Goal: Understand process/instructions

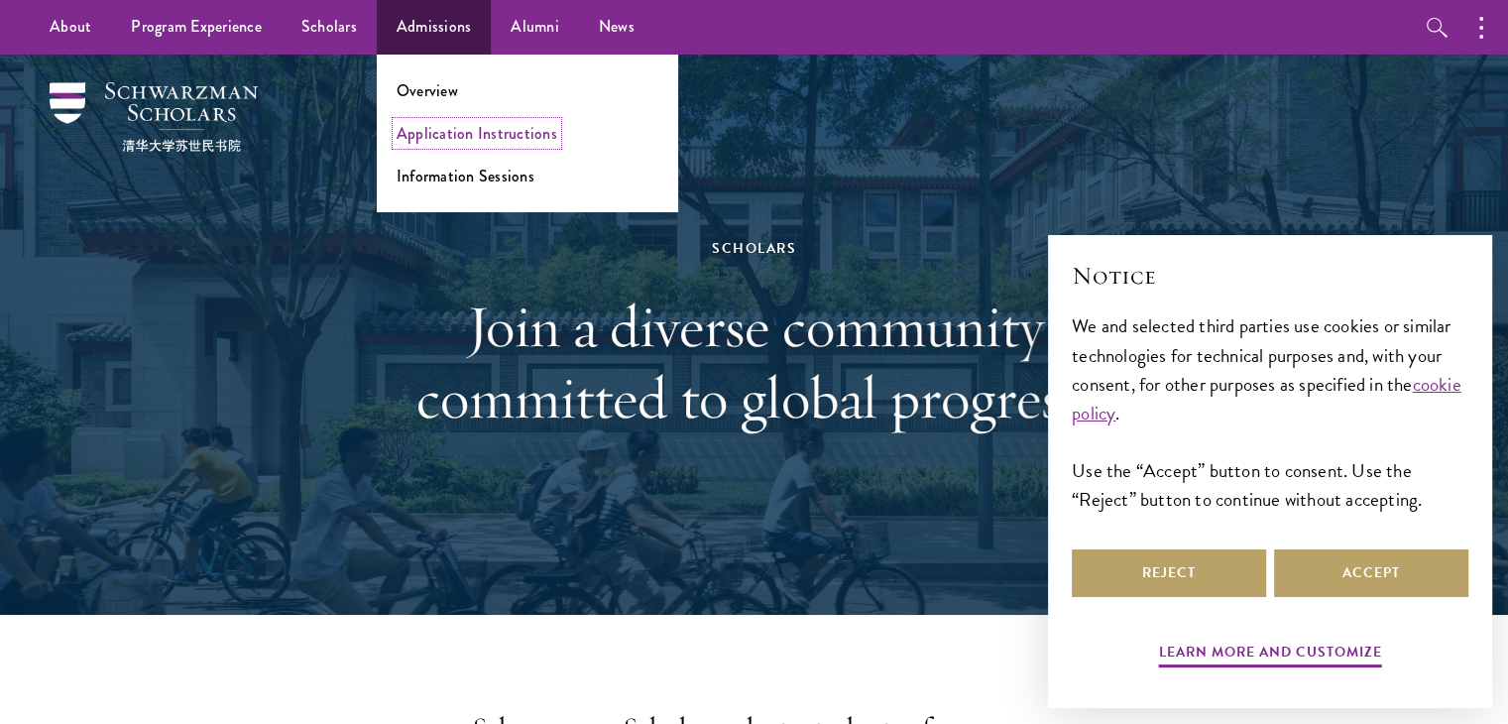
click at [480, 134] on link "Application Instructions" at bounding box center [477, 133] width 161 height 23
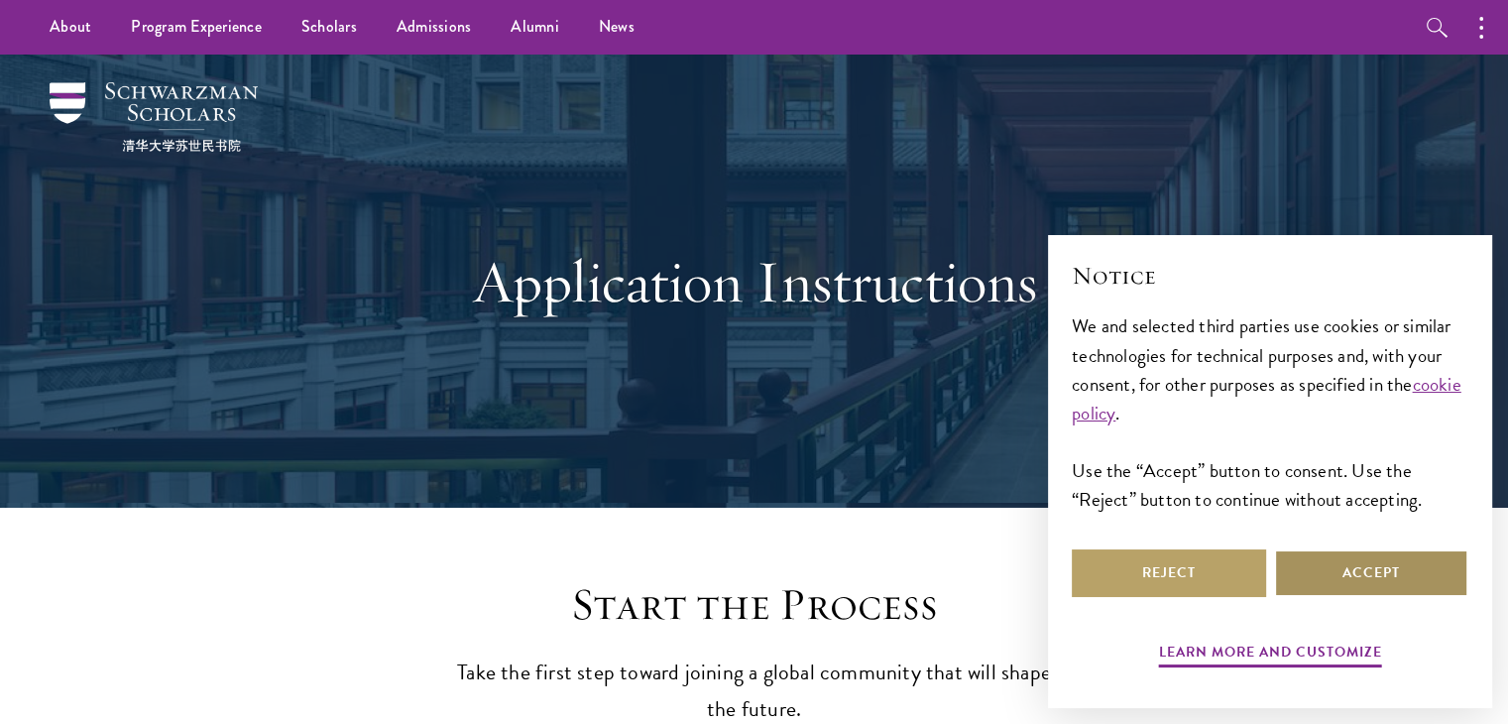
click at [1348, 580] on button "Accept" at bounding box center [1371, 573] width 194 height 48
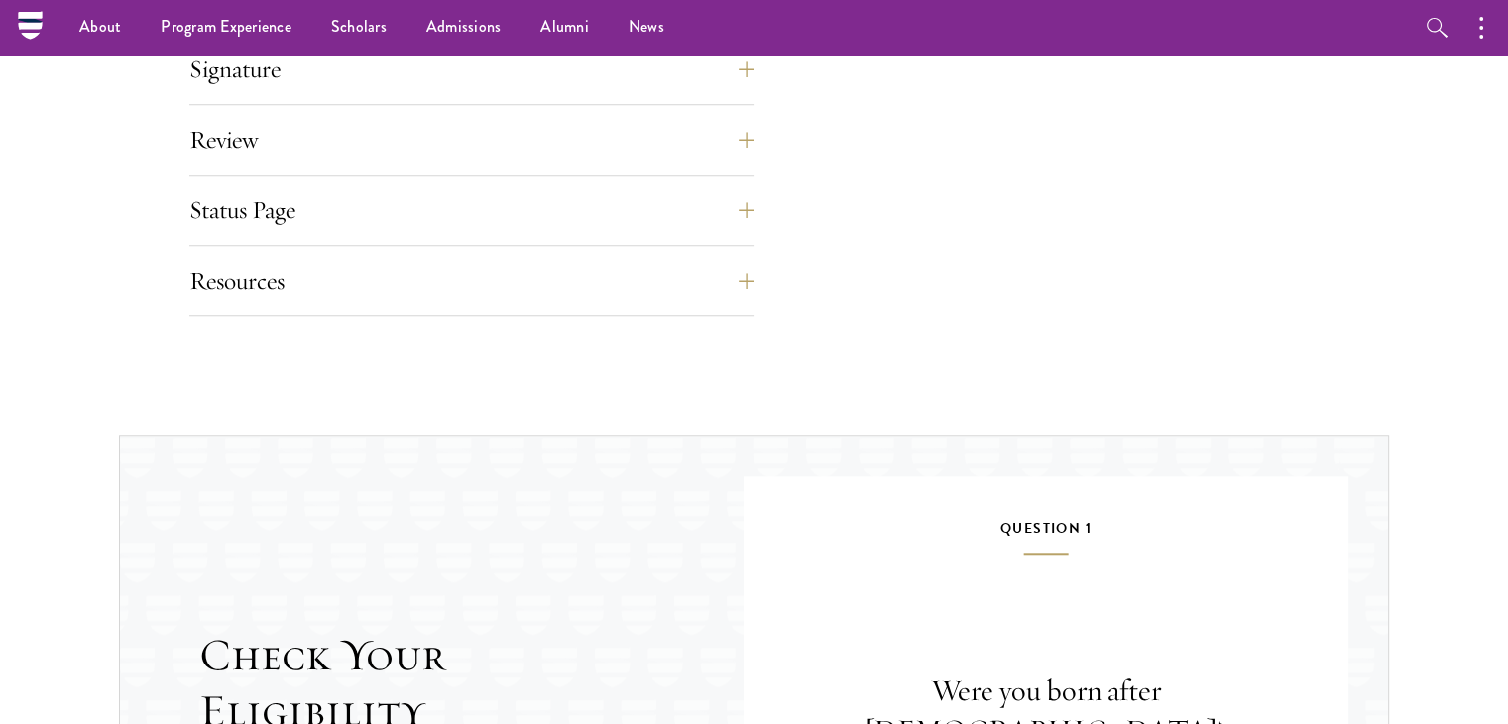
scroll to position [1388, 0]
